Goal: Information Seeking & Learning: Learn about a topic

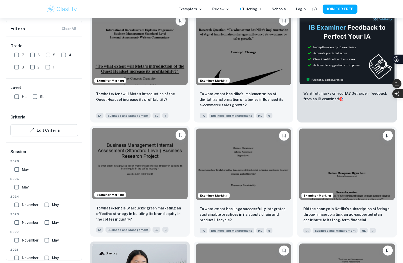
scroll to position [111, 0]
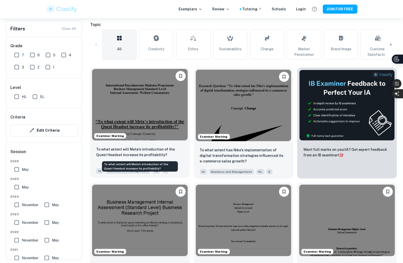
click at [145, 152] on p "To what extent will Meta’s introduction of the Quest Headset increase its profi…" at bounding box center [139, 152] width 87 height 11
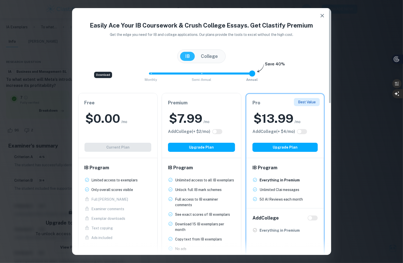
click at [321, 15] on icon "button" at bounding box center [322, 16] width 6 height 6
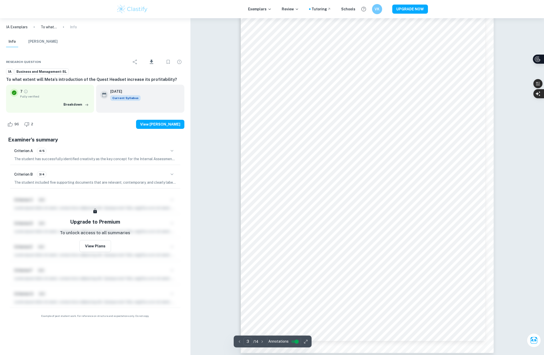
scroll to position [834, 0]
drag, startPoint x: 200, startPoint y: 207, endPoint x: 199, endPoint y: 182, distance: 25.0
drag, startPoint x: 203, startPoint y: 105, endPoint x: 205, endPoint y: 90, distance: 14.8
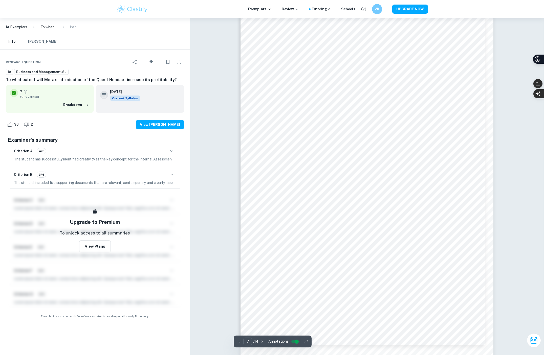
scroll to position [2267, 6]
click at [209, 80] on div "Correct Criterion A The research question either tackles the company’s past iss…" at bounding box center [366, 318] width 353 height 5132
drag, startPoint x: 193, startPoint y: 278, endPoint x: 185, endPoint y: 272, distance: 9.9
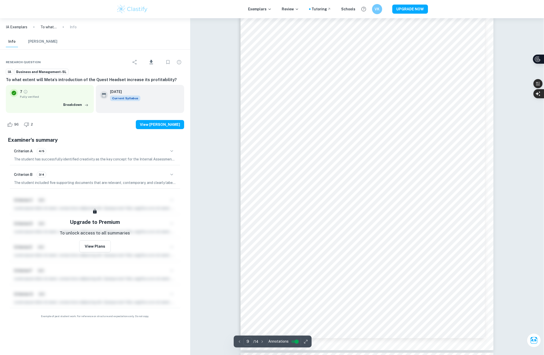
scroll to position [3034, 6]
drag, startPoint x: 193, startPoint y: 252, endPoint x: 184, endPoint y: 207, distance: 45.6
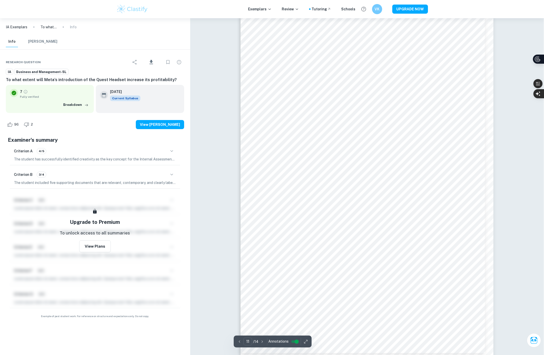
scroll to position [3751, 6]
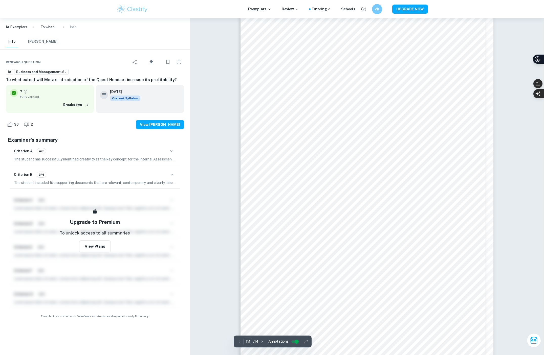
drag, startPoint x: 207, startPoint y: 222, endPoint x: 234, endPoint y: 145, distance: 82.4
type input "14"
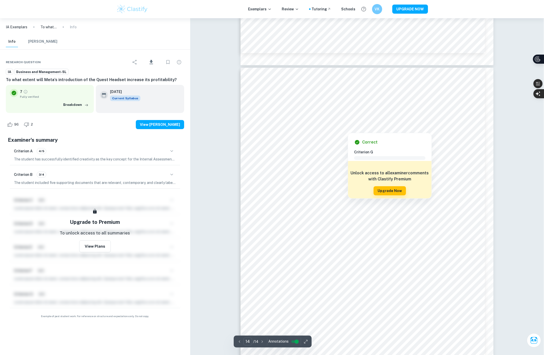
scroll to position [4835, 6]
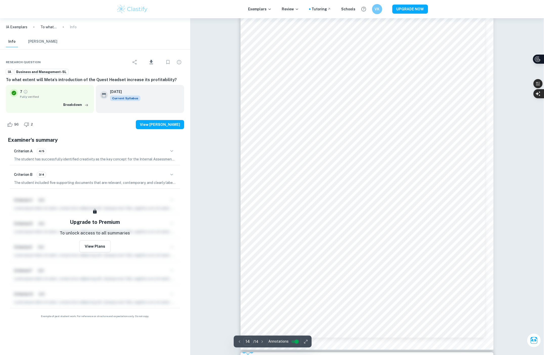
drag, startPoint x: 198, startPoint y: 216, endPoint x: 225, endPoint y: 129, distance: 91.1
